Goal: Information Seeking & Learning: Learn about a topic

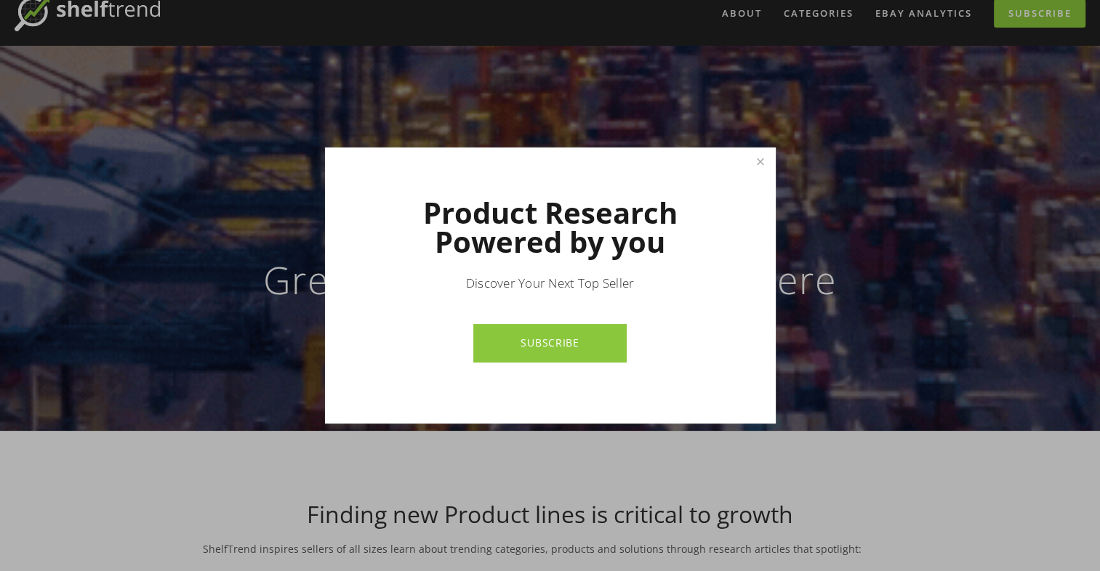
scroll to position [73, 0]
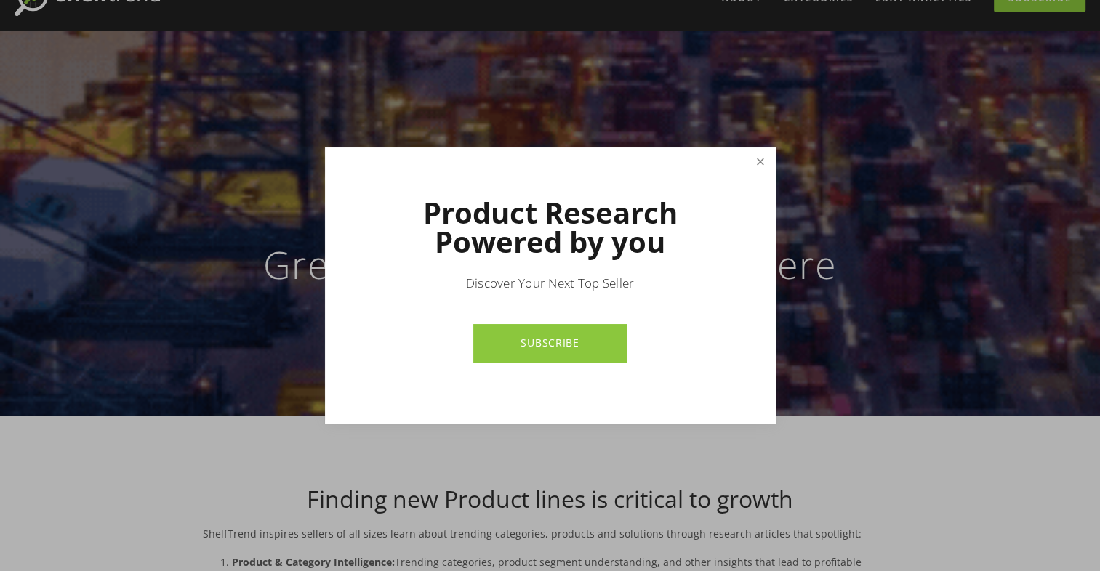
click at [758, 164] on link "Close" at bounding box center [759, 162] width 25 height 25
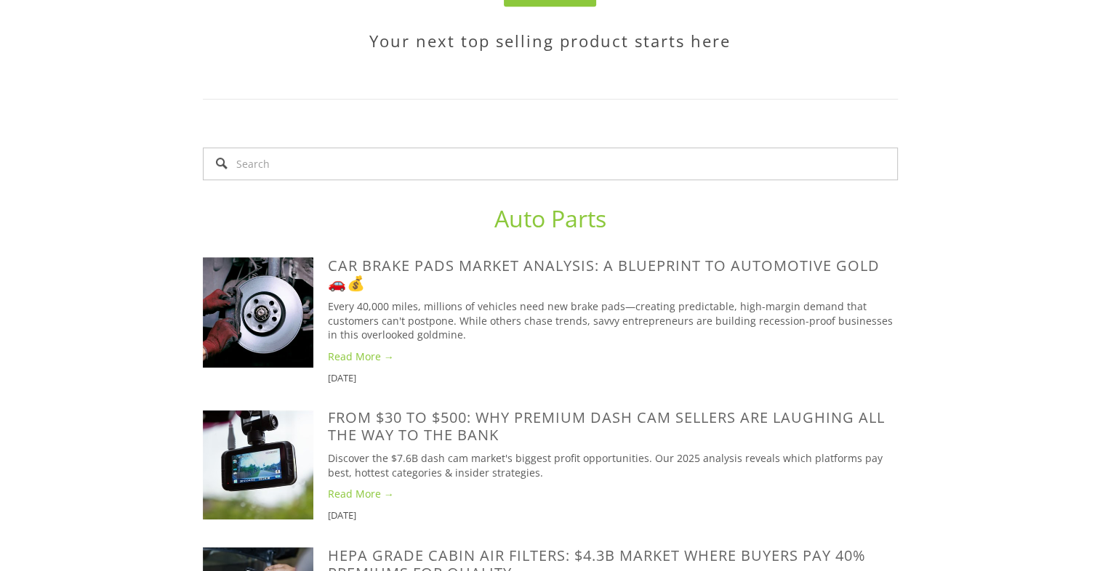
scroll to position [0, 0]
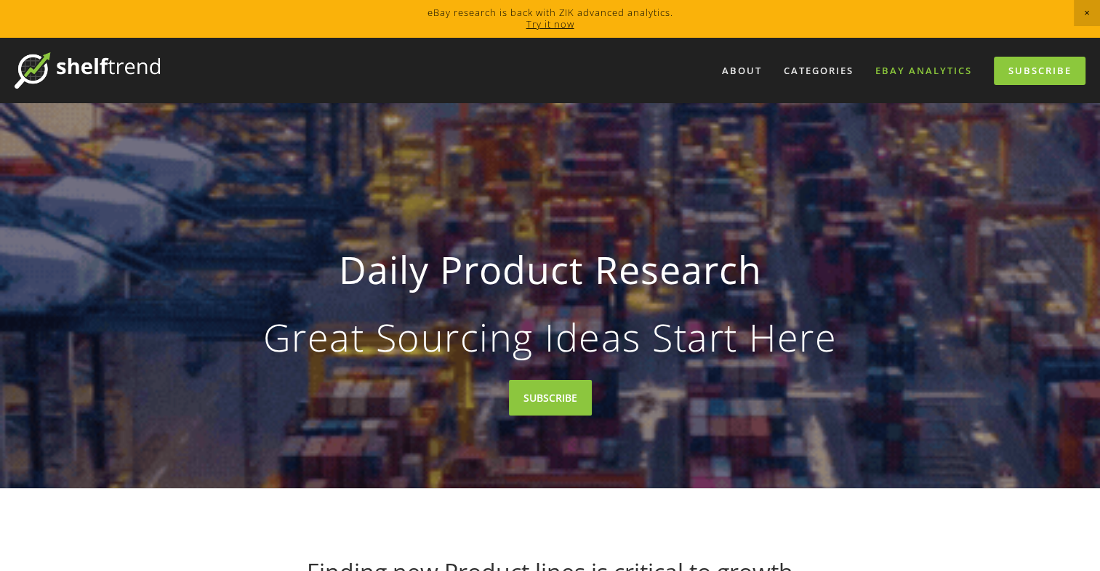
click at [896, 79] on link "eBay Analytics" at bounding box center [924, 71] width 116 height 24
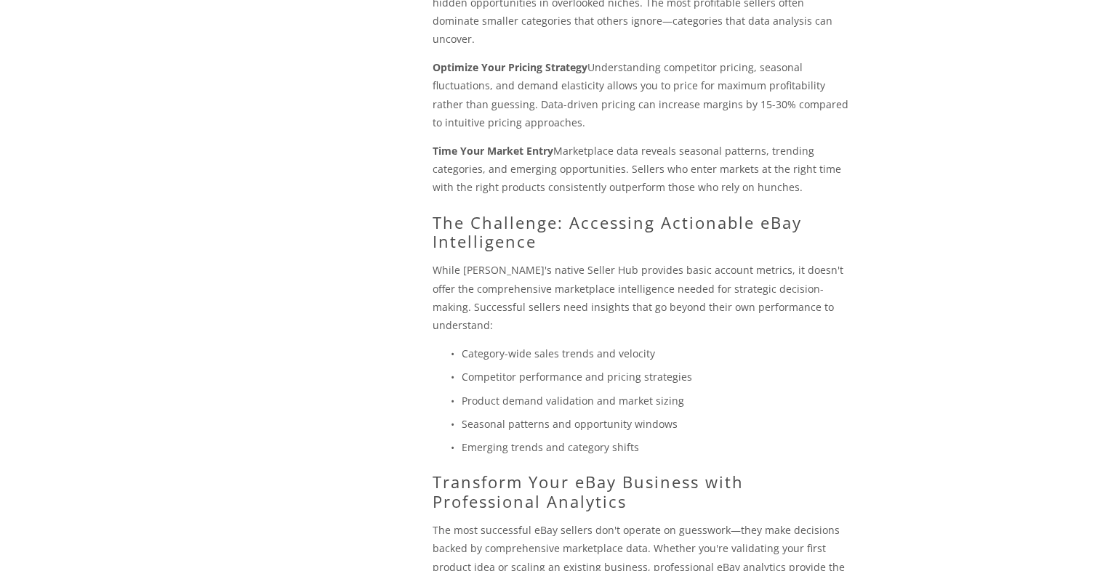
scroll to position [1176, 0]
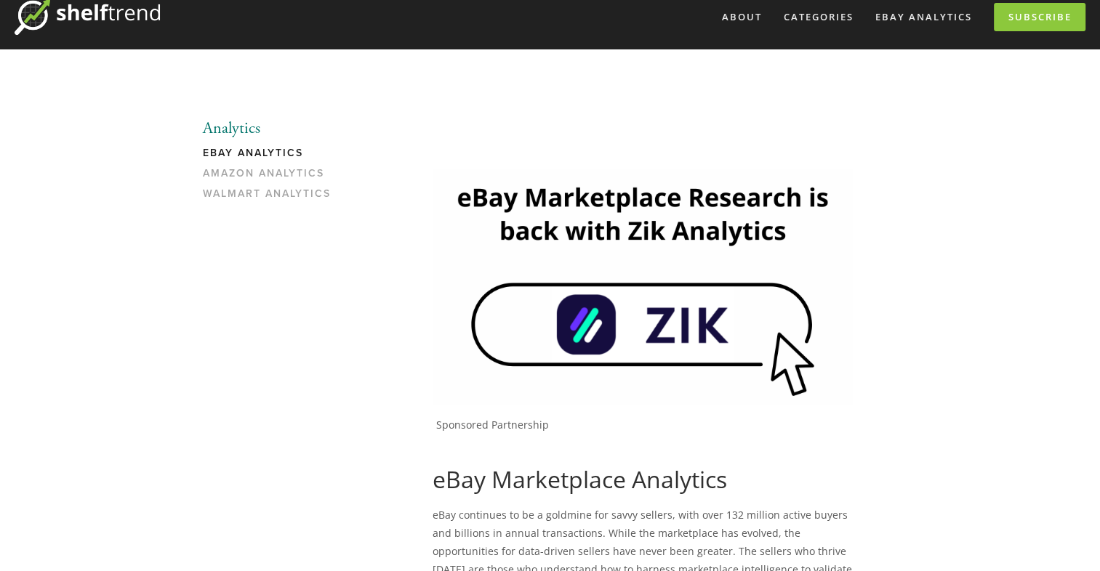
scroll to position [73, 0]
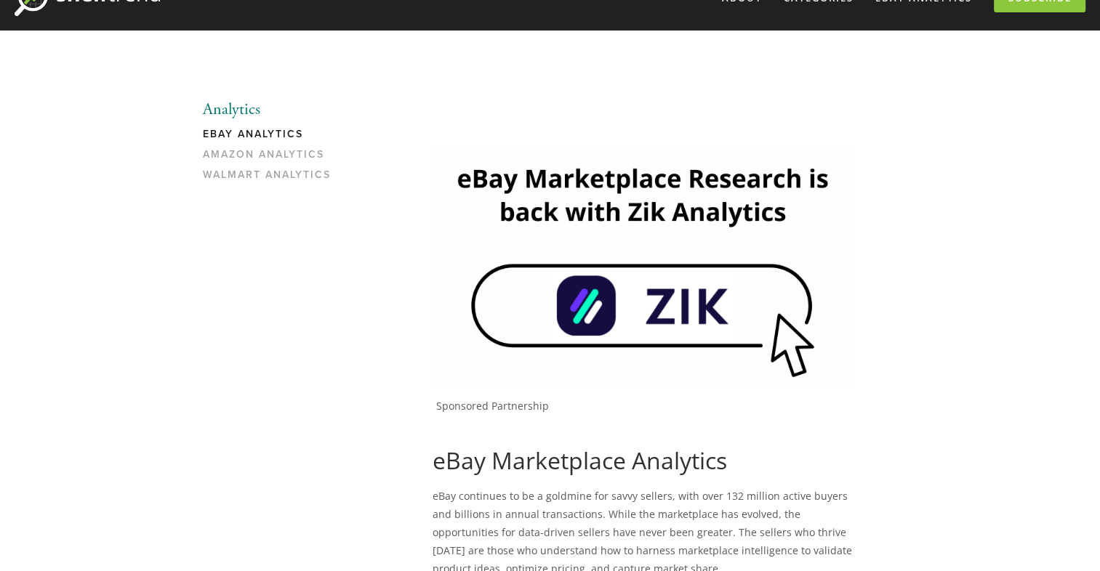
click at [669, 318] on img at bounding box center [643, 268] width 420 height 236
